Goal: Transaction & Acquisition: Book appointment/travel/reservation

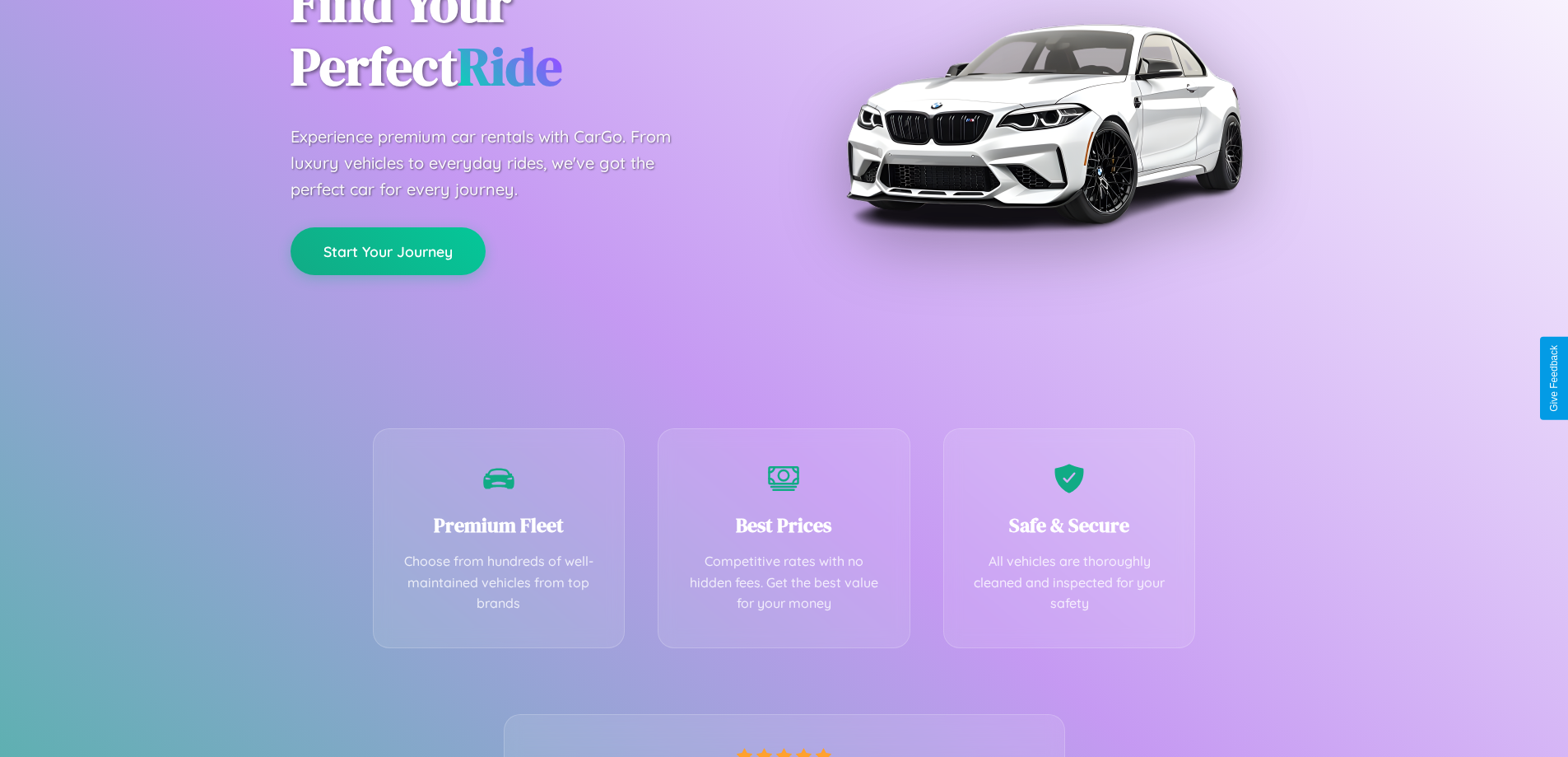
scroll to position [324, 0]
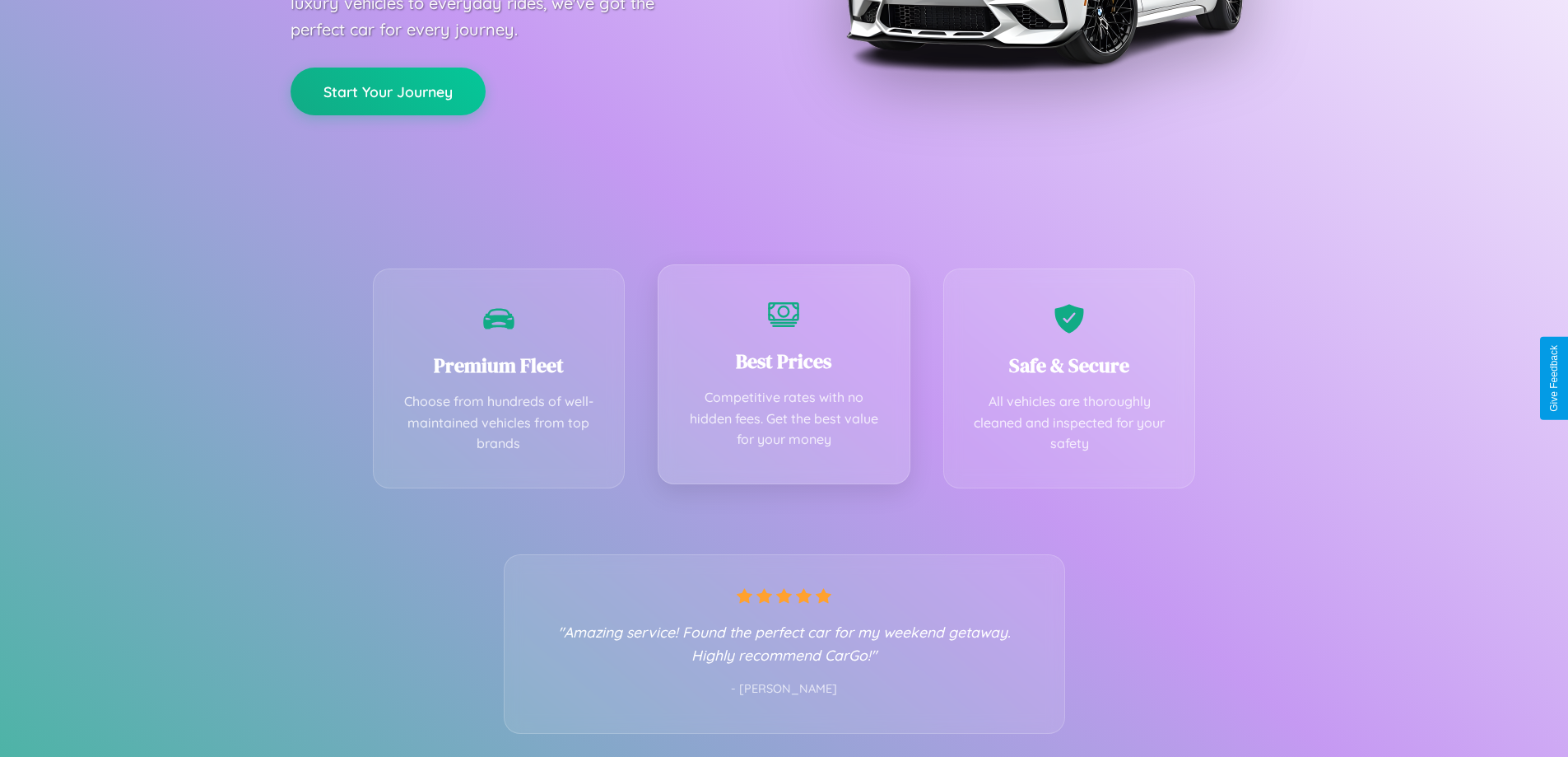
click at [784, 378] on div "Best Prices Competitive rates with no hidden fees. Get the best value for your …" at bounding box center [784, 374] width 253 height 219
click at [388, 91] on button "Start Your Journey" at bounding box center [388, 89] width 195 height 48
click at [388, 89] on button "Start Your Journey" at bounding box center [388, 89] width 195 height 48
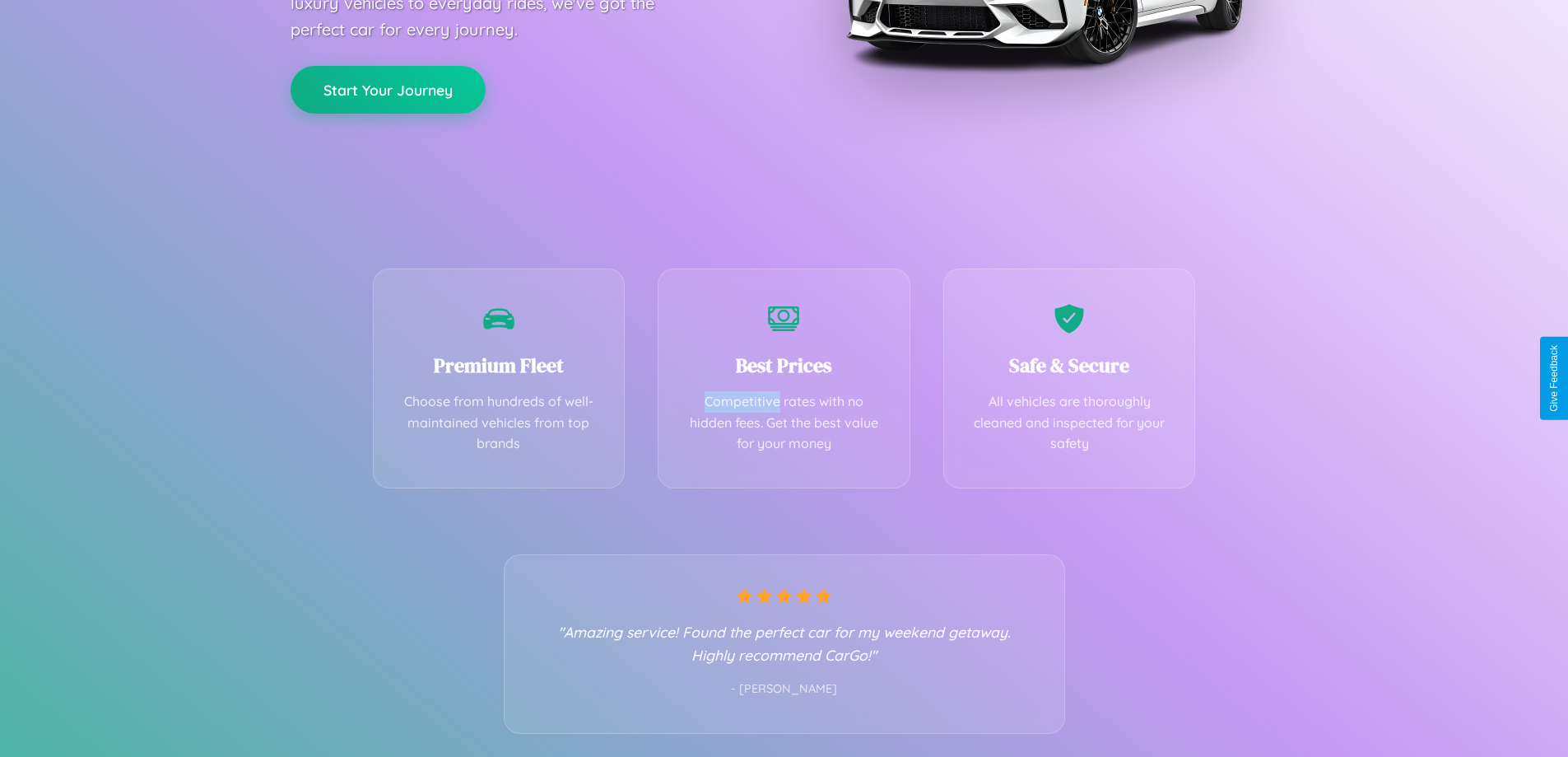
click at [388, 89] on button "Start Your Journey" at bounding box center [388, 89] width 195 height 48
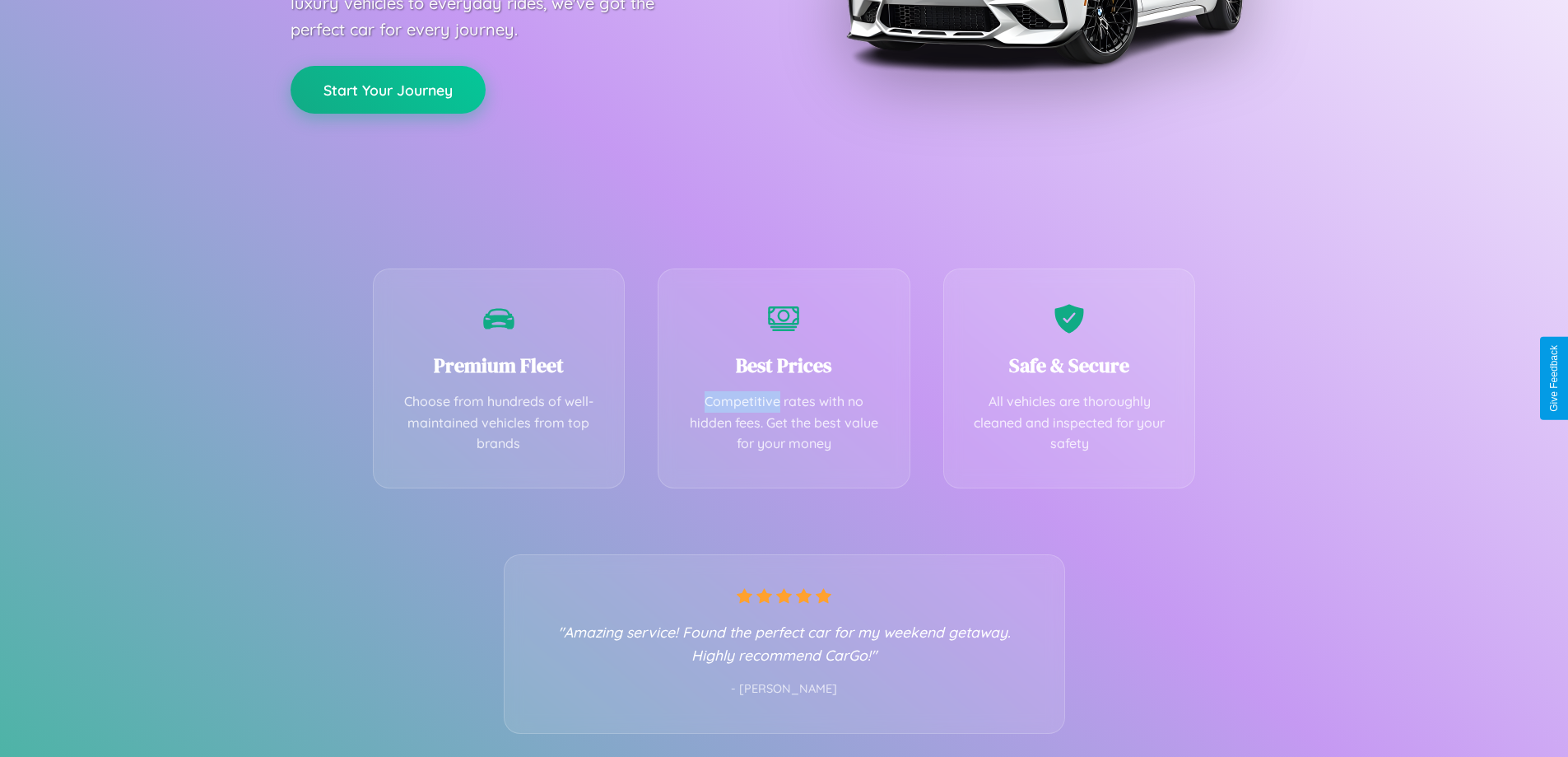
click at [388, 89] on button "Start Your Journey" at bounding box center [388, 89] width 195 height 48
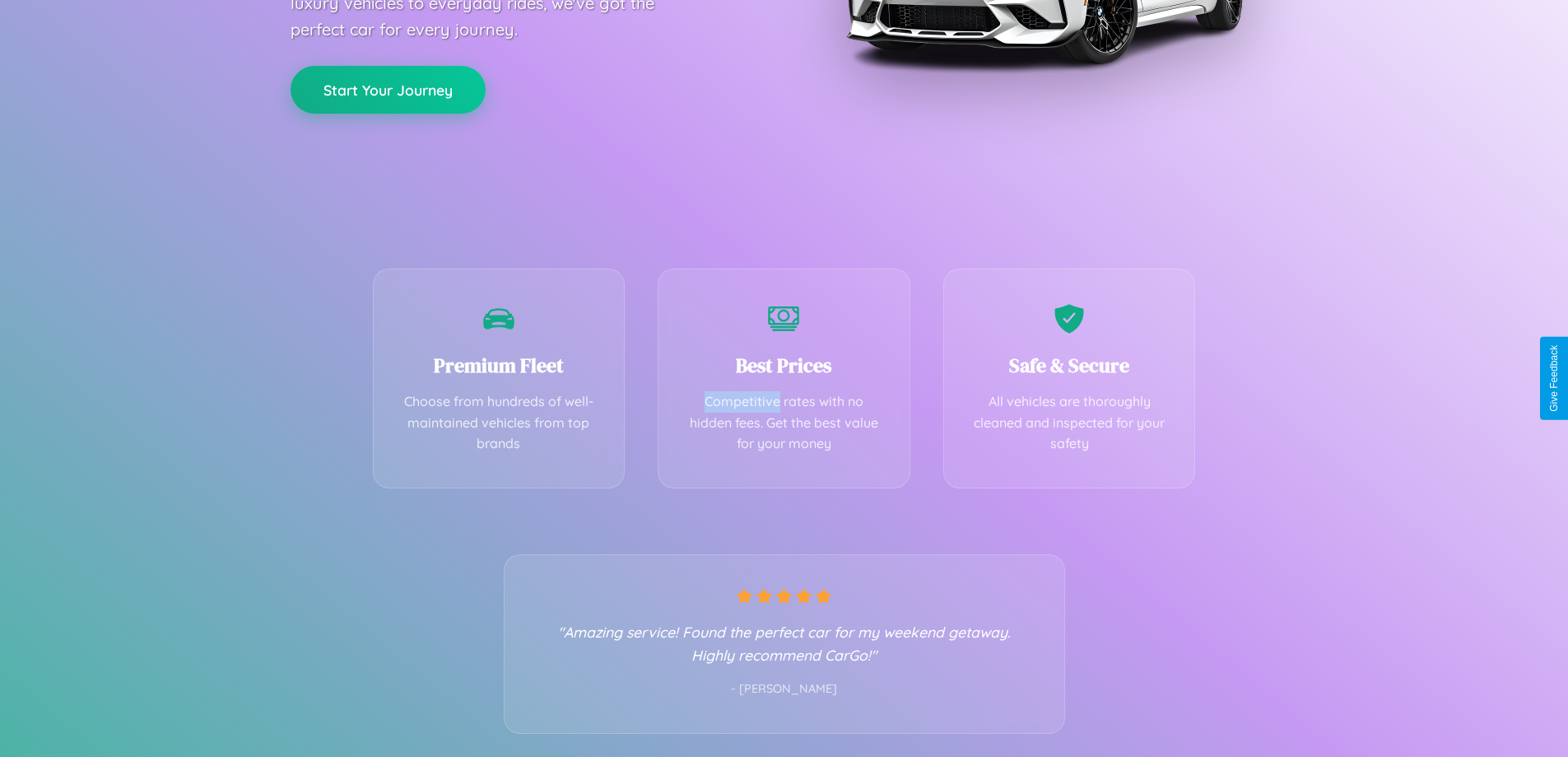
click at [388, 89] on button "Start Your Journey" at bounding box center [388, 89] width 195 height 48
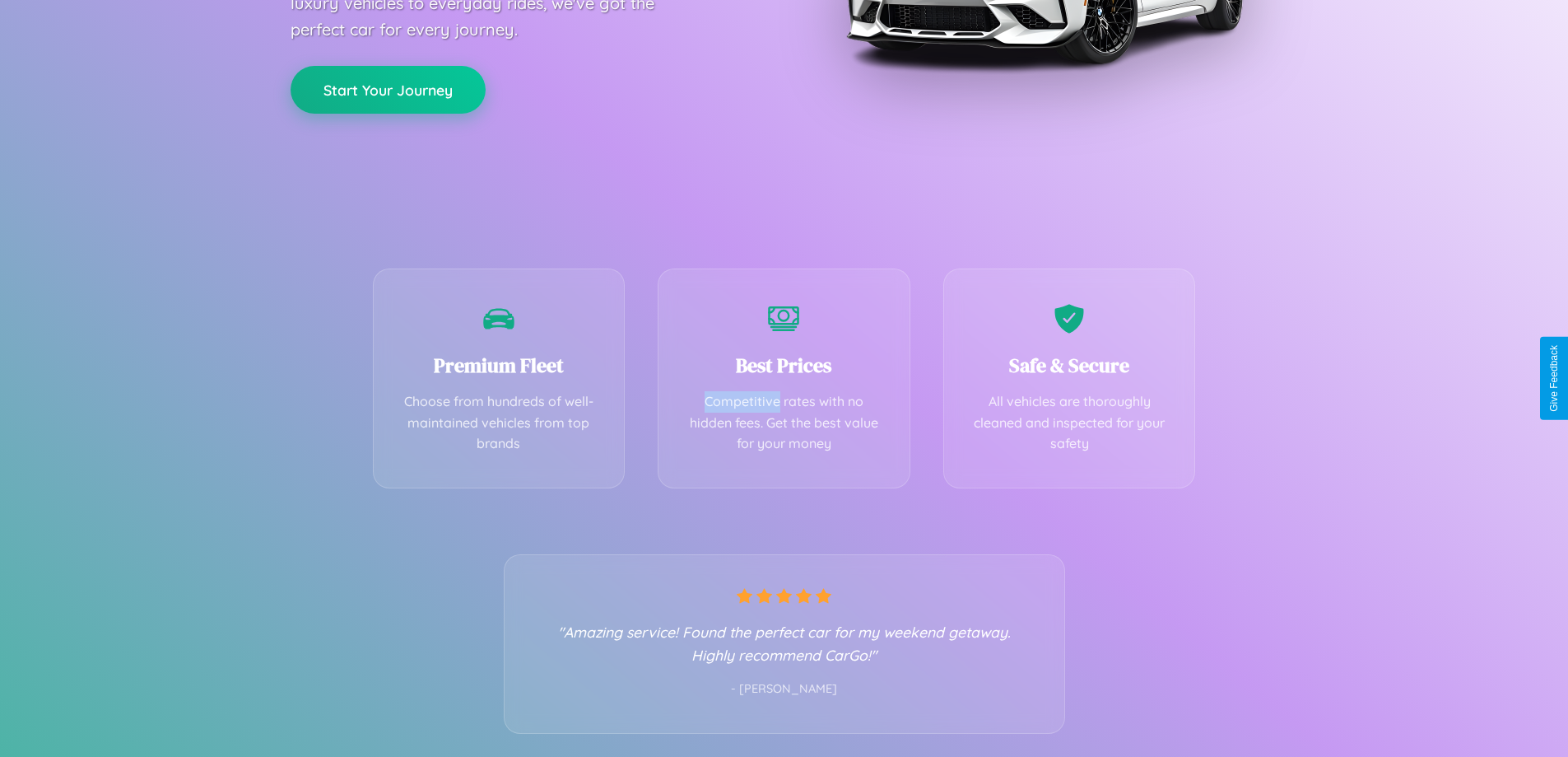
click at [388, 89] on button "Start Your Journey" at bounding box center [388, 89] width 195 height 48
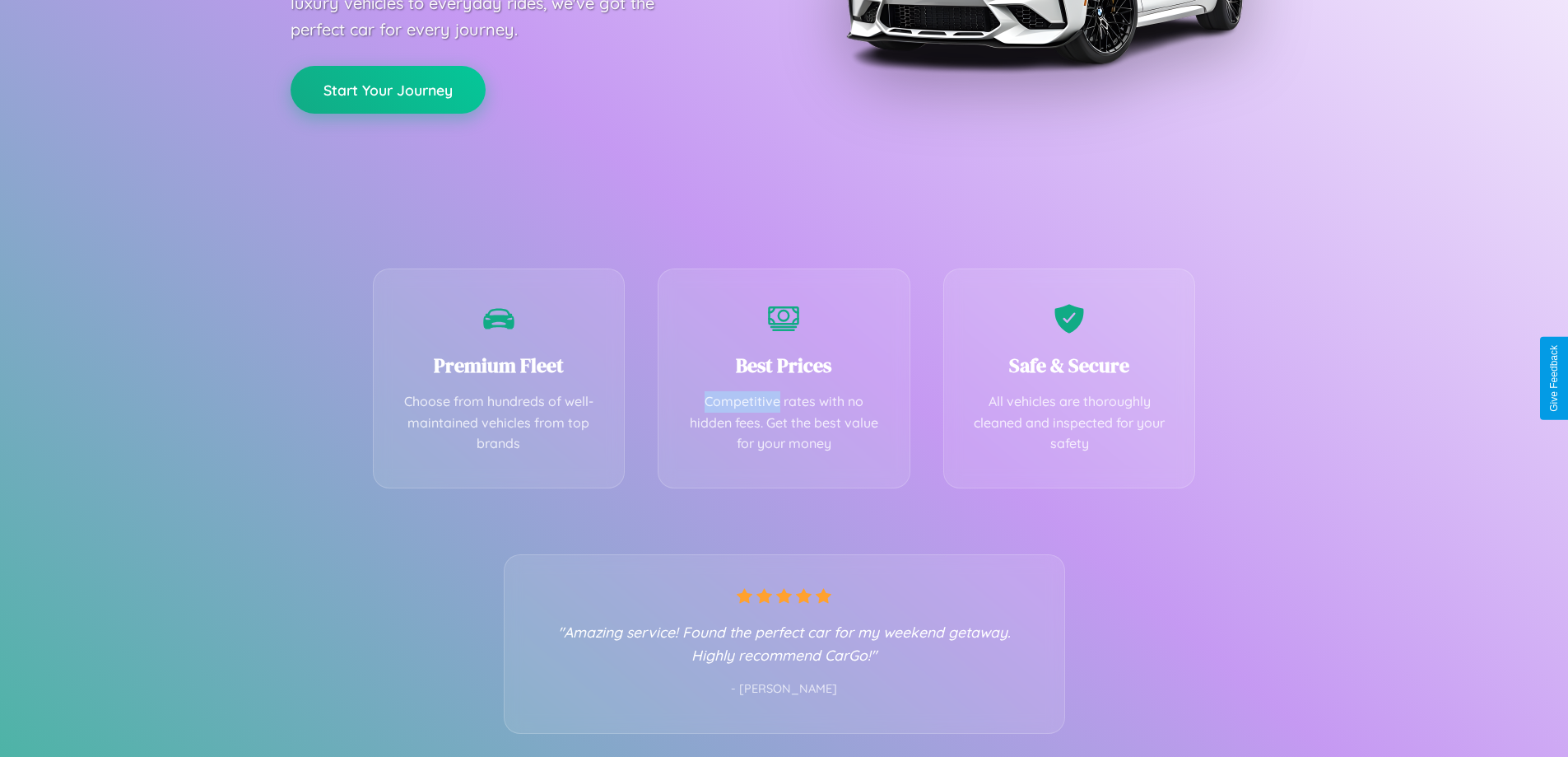
click at [388, 89] on button "Start Your Journey" at bounding box center [388, 89] width 195 height 48
